Goal: Information Seeking & Learning: Stay updated

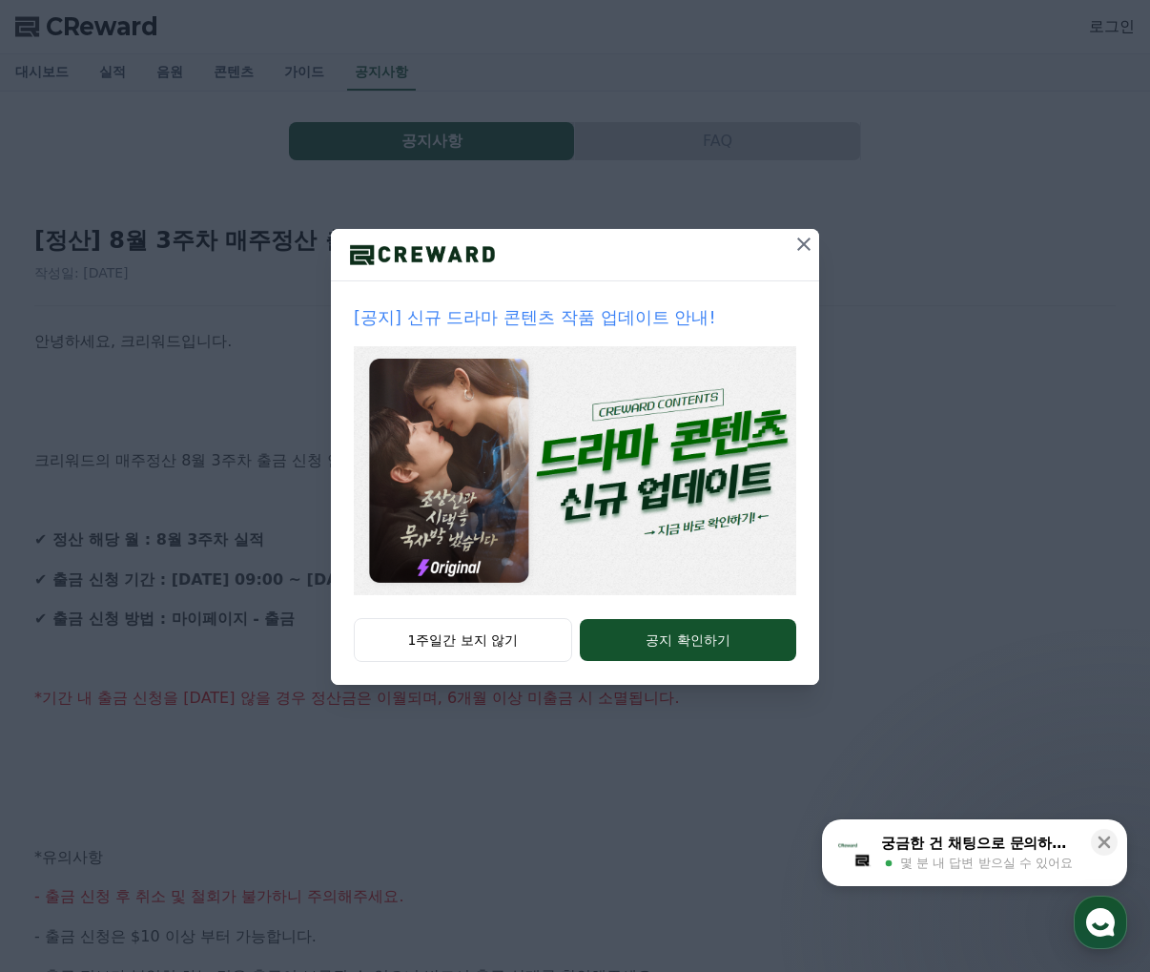
click at [803, 247] on icon at bounding box center [804, 244] width 23 height 23
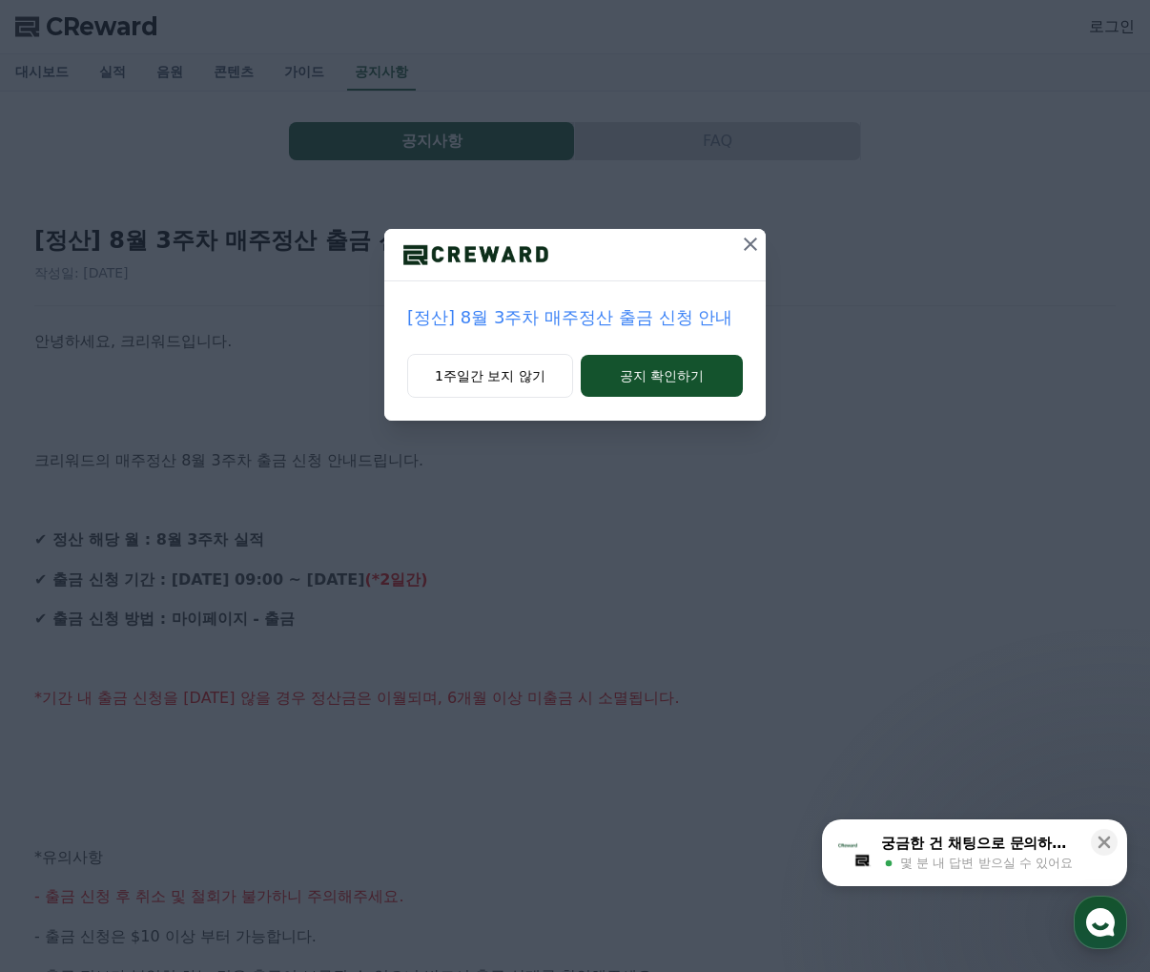
click at [756, 253] on icon at bounding box center [750, 244] width 23 height 23
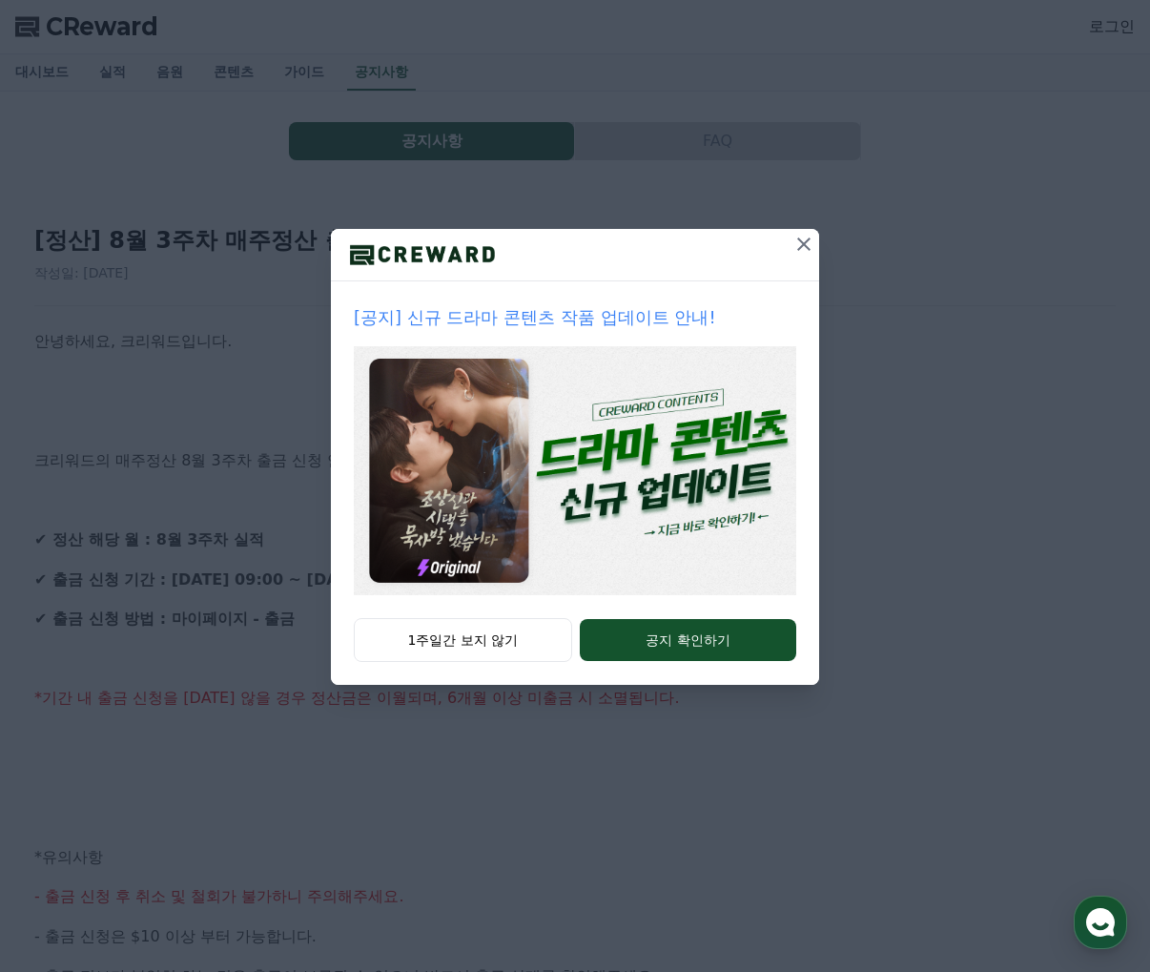
click at [798, 250] on icon at bounding box center [804, 244] width 23 height 23
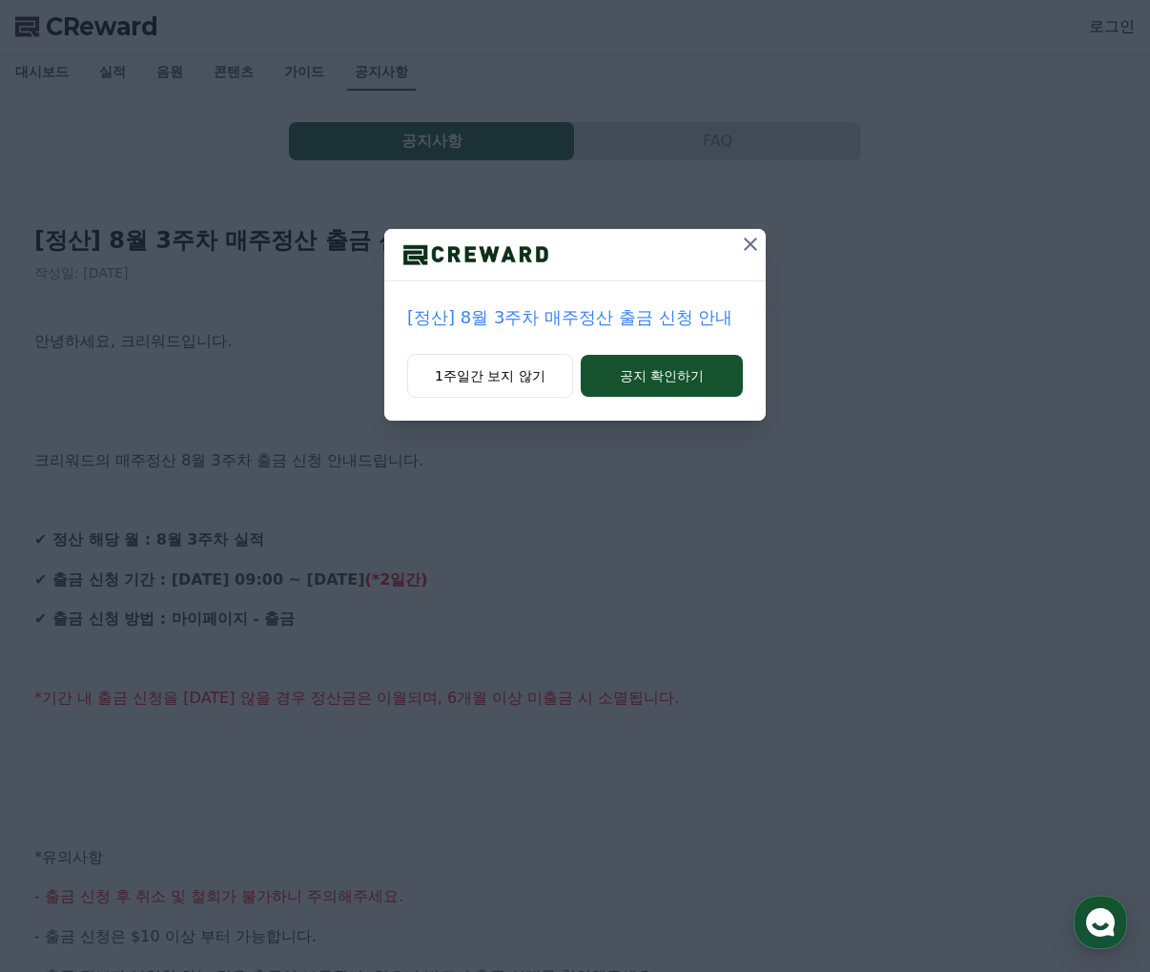
click at [757, 241] on icon at bounding box center [750, 244] width 23 height 23
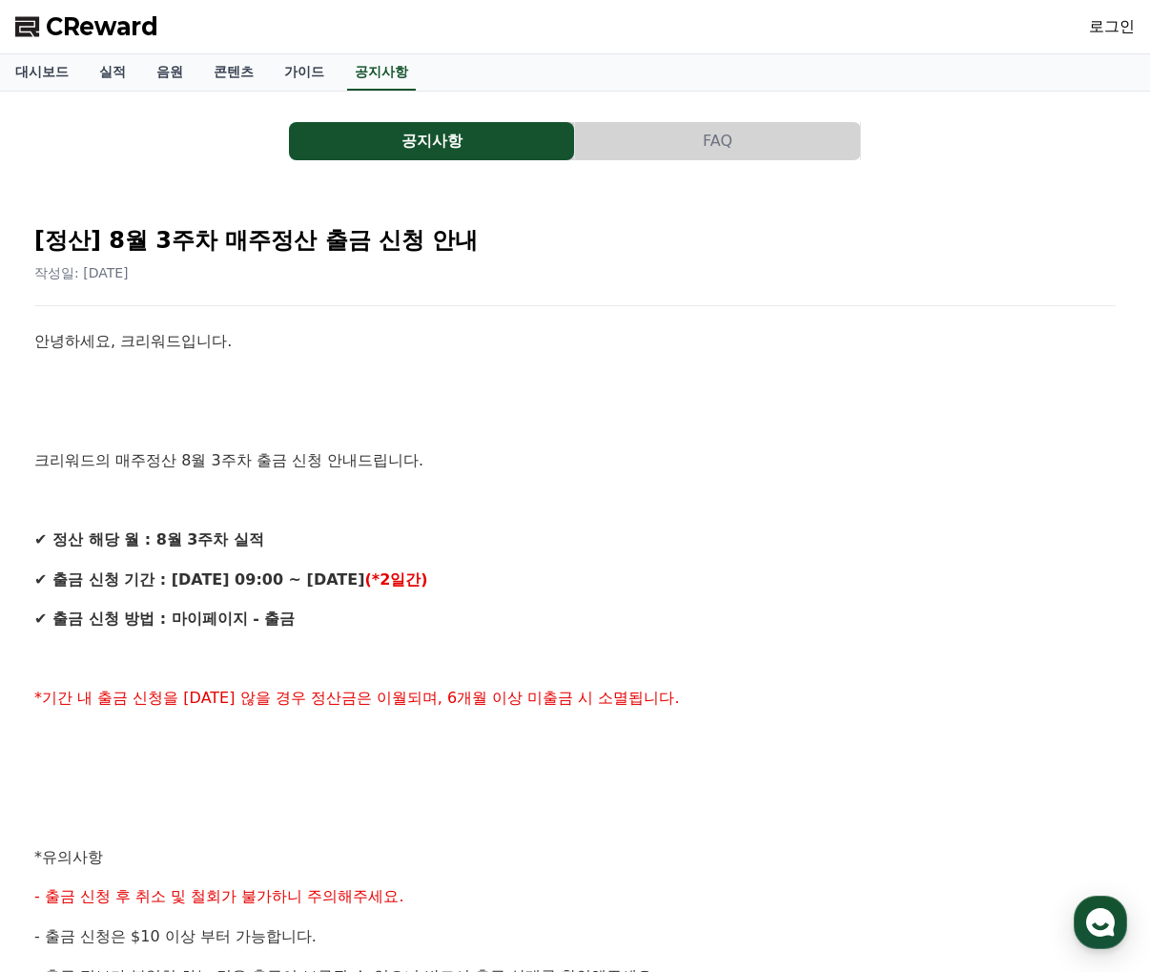
click at [82, 35] on span "CReward" at bounding box center [102, 26] width 113 height 31
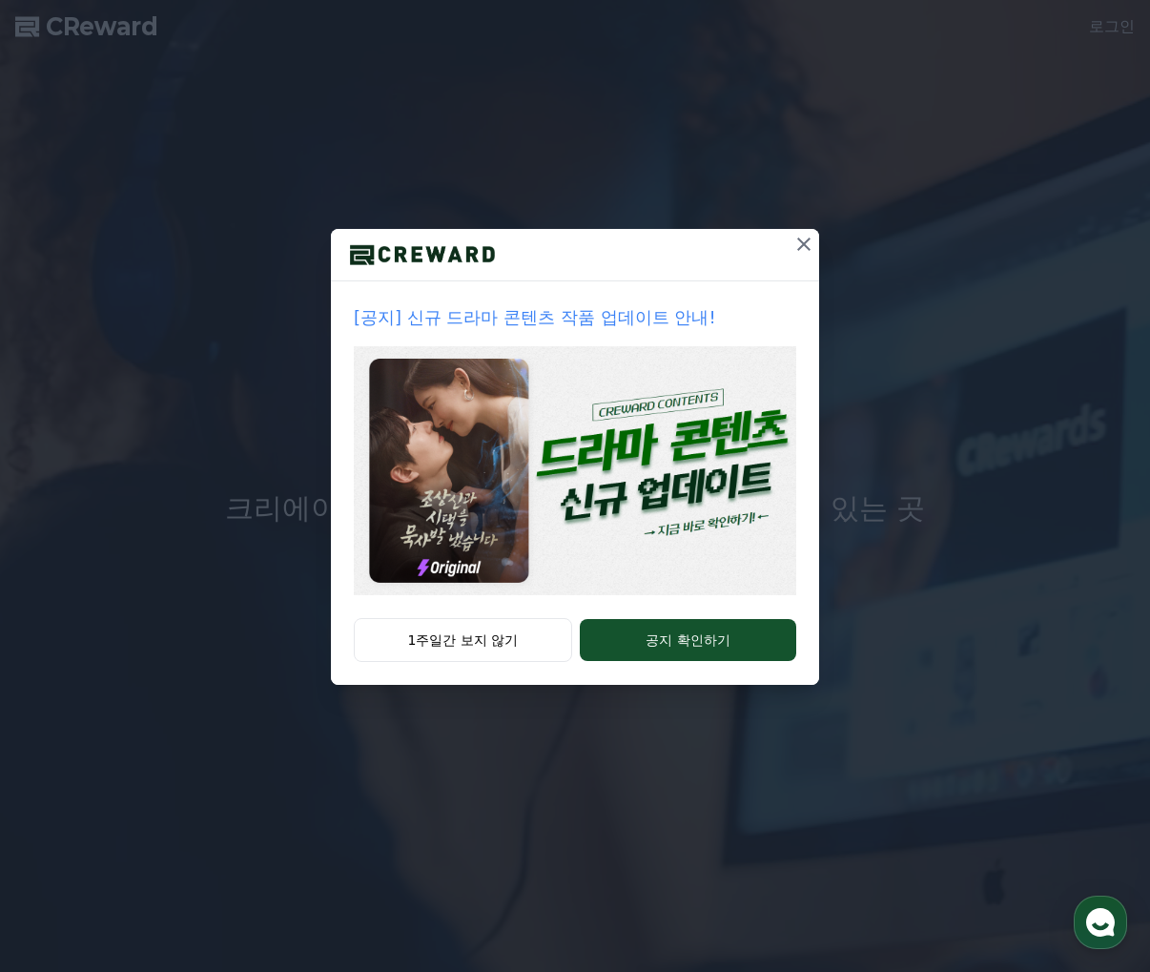
click at [809, 247] on icon at bounding box center [804, 244] width 23 height 23
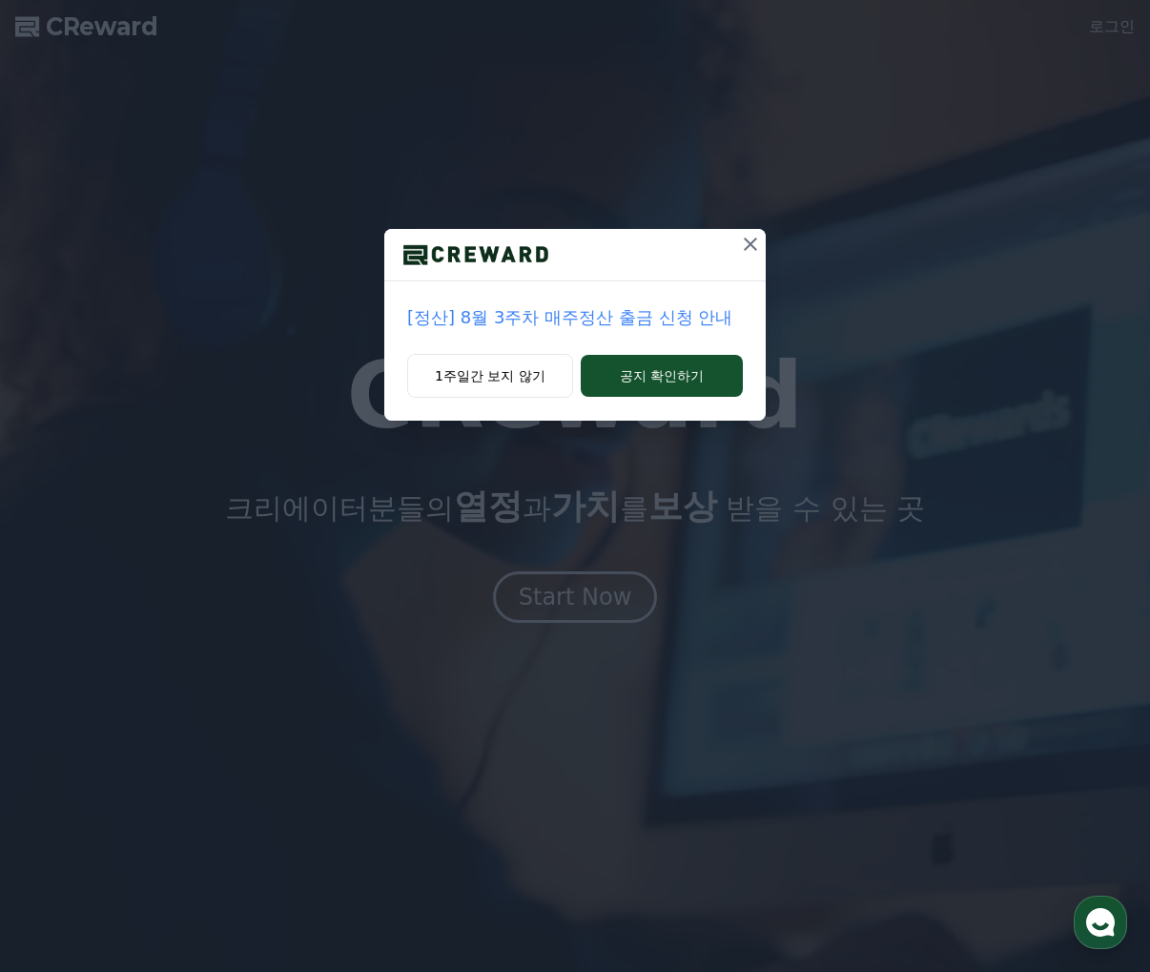
click at [758, 239] on icon at bounding box center [750, 244] width 23 height 23
